Goal: Transaction & Acquisition: Book appointment/travel/reservation

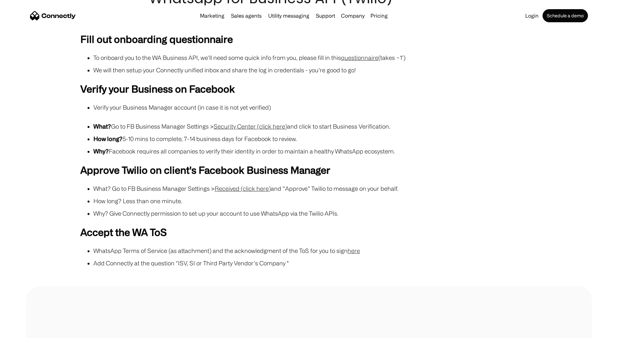
scroll to position [63, 0]
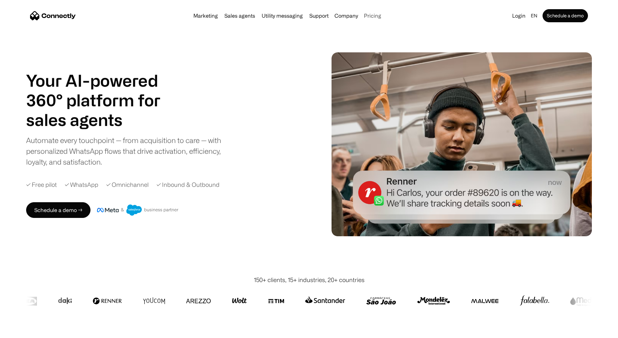
click at [375, 17] on link "Pricing" at bounding box center [372, 15] width 23 height 5
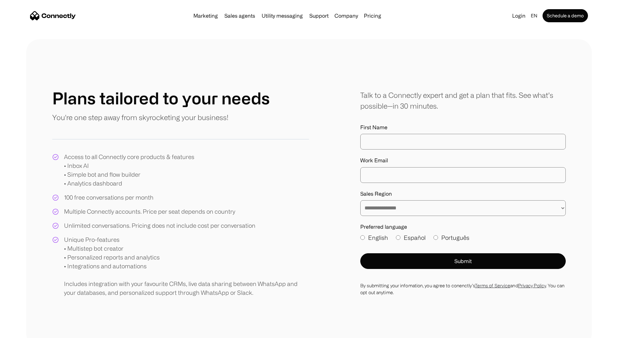
scroll to position [223, 0]
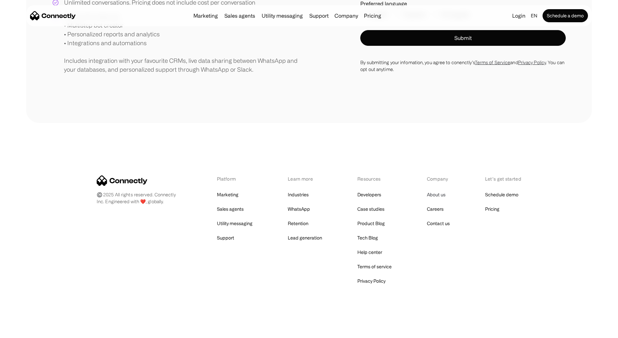
click at [441, 195] on link "About us" at bounding box center [436, 194] width 19 height 9
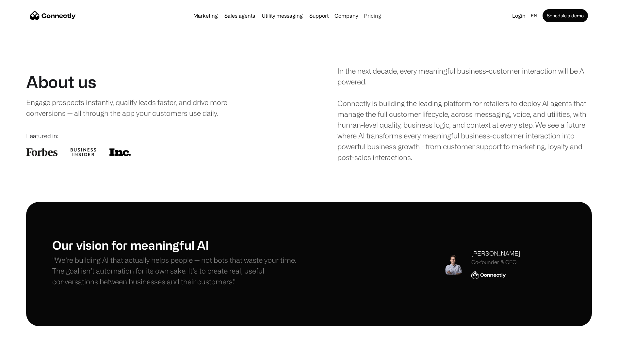
click at [368, 16] on link "Pricing" at bounding box center [372, 15] width 23 height 5
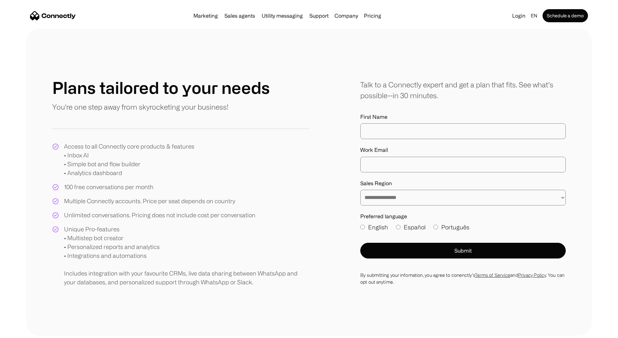
scroll to position [16, 0]
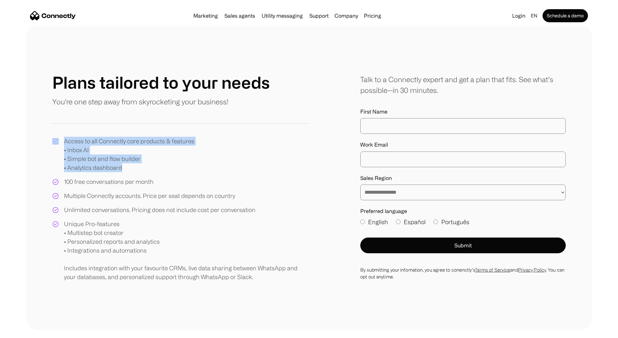
drag, startPoint x: 135, startPoint y: 172, endPoint x: 60, endPoint y: 151, distance: 77.1
click at [60, 151] on div "Access to all Connectly core products & features • Inbox AI • Simple bot and fl…" at bounding box center [123, 154] width 142 height 35
click at [136, 166] on div "Access to all Connectly core products & features • Inbox AI • Simple bot and fl…" at bounding box center [129, 154] width 130 height 35
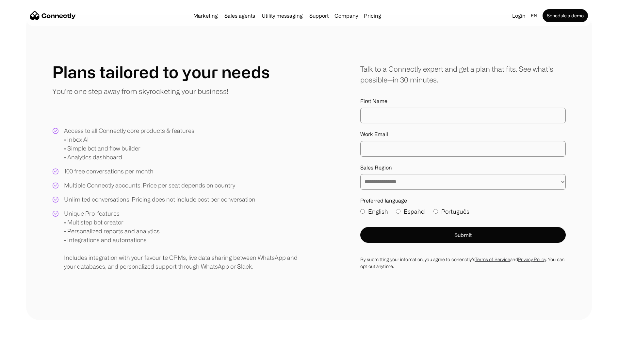
scroll to position [31, 0]
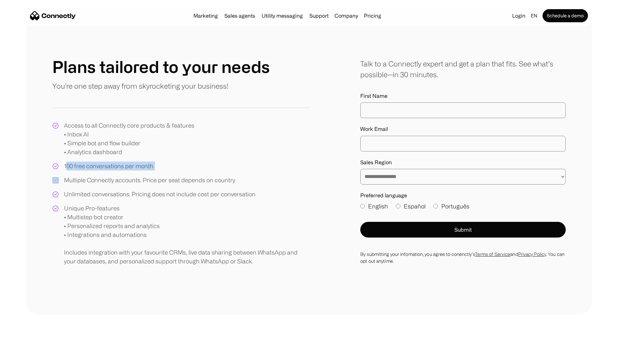
drag, startPoint x: 156, startPoint y: 166, endPoint x: 65, endPoint y: 168, distance: 90.2
click at [65, 168] on div "Access to all Connectly core products & features • Inbox AI • Simple bot and fl…" at bounding box center [180, 193] width 257 height 144
click at [136, 160] on div "Access to all Connectly core products & features • Inbox AI • Simple bot and fl…" at bounding box center [180, 193] width 257 height 144
drag, startPoint x: 153, startPoint y: 165, endPoint x: 61, endPoint y: 165, distance: 91.5
click at [61, 165] on div "100 free conversations per month" at bounding box center [102, 165] width 101 height 9
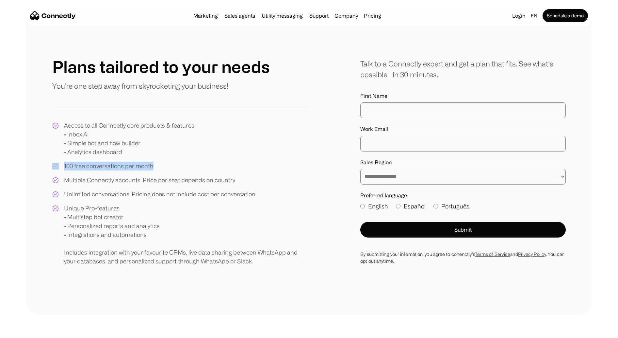
copy div "100 free conversations per month"
click at [39, 15] on img "home" at bounding box center [53, 15] width 46 height 9
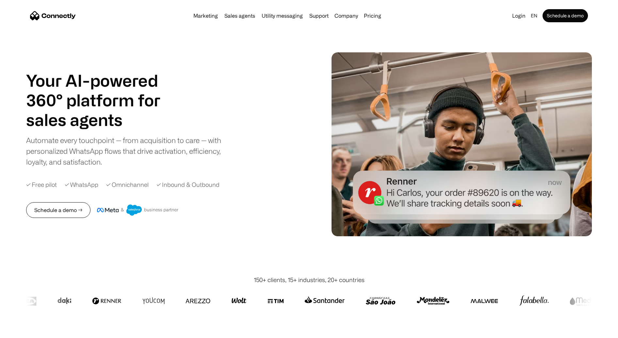
click at [58, 213] on link "Schedule a demo →" at bounding box center [58, 210] width 64 height 16
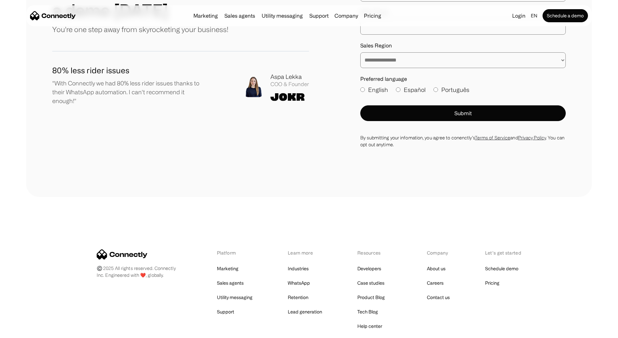
scroll to position [152, 0]
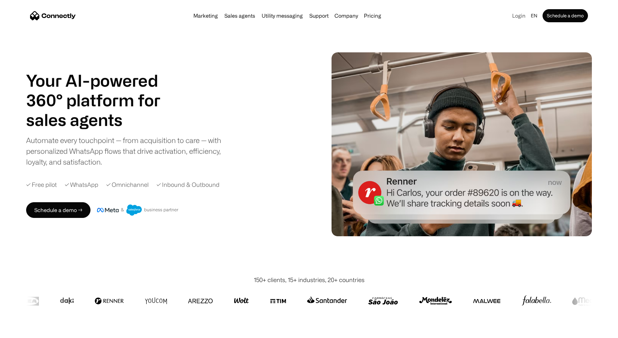
click at [521, 17] on link "Login" at bounding box center [519, 15] width 19 height 9
